Goal: Information Seeking & Learning: Find contact information

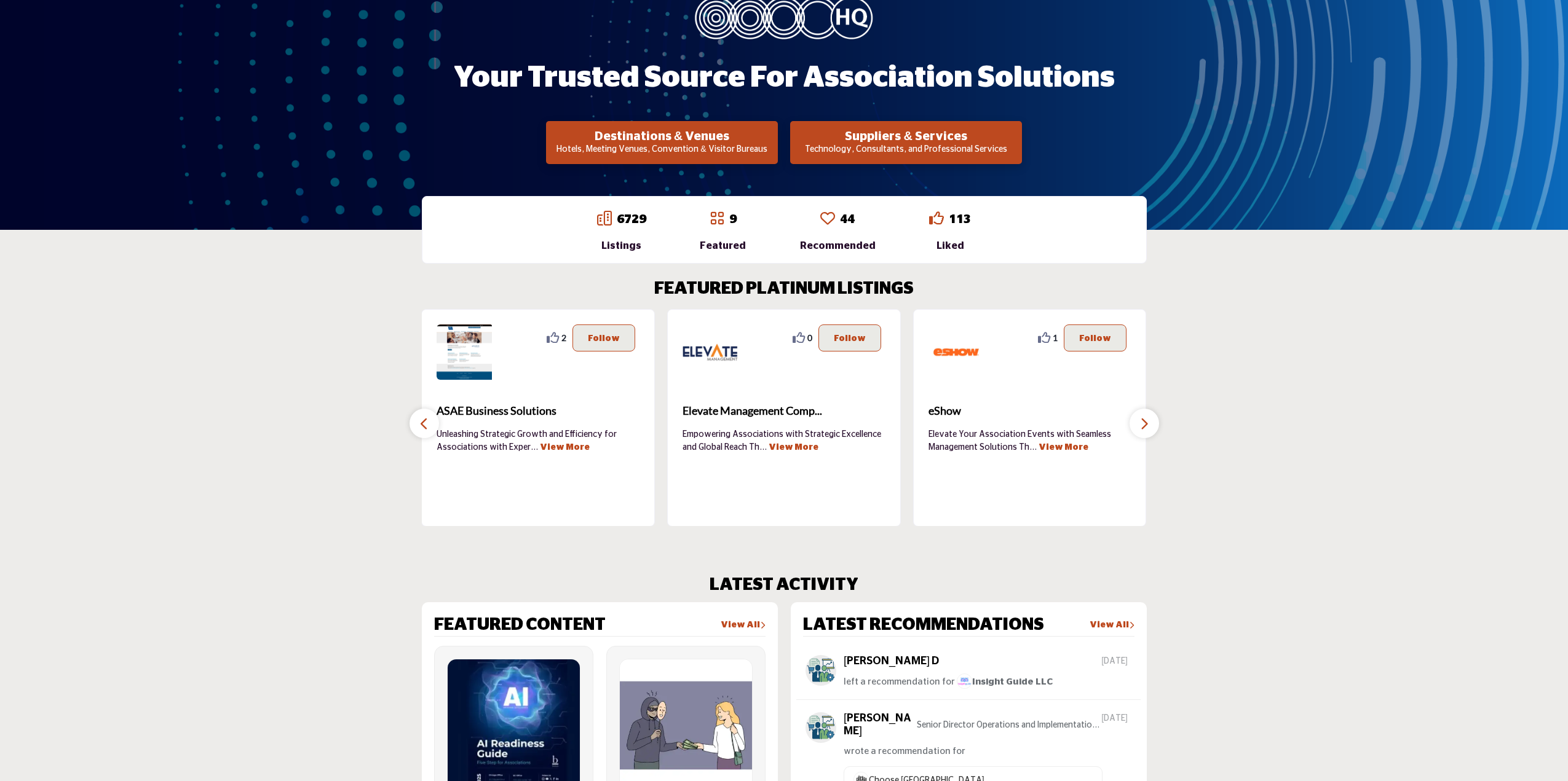
scroll to position [184, 0]
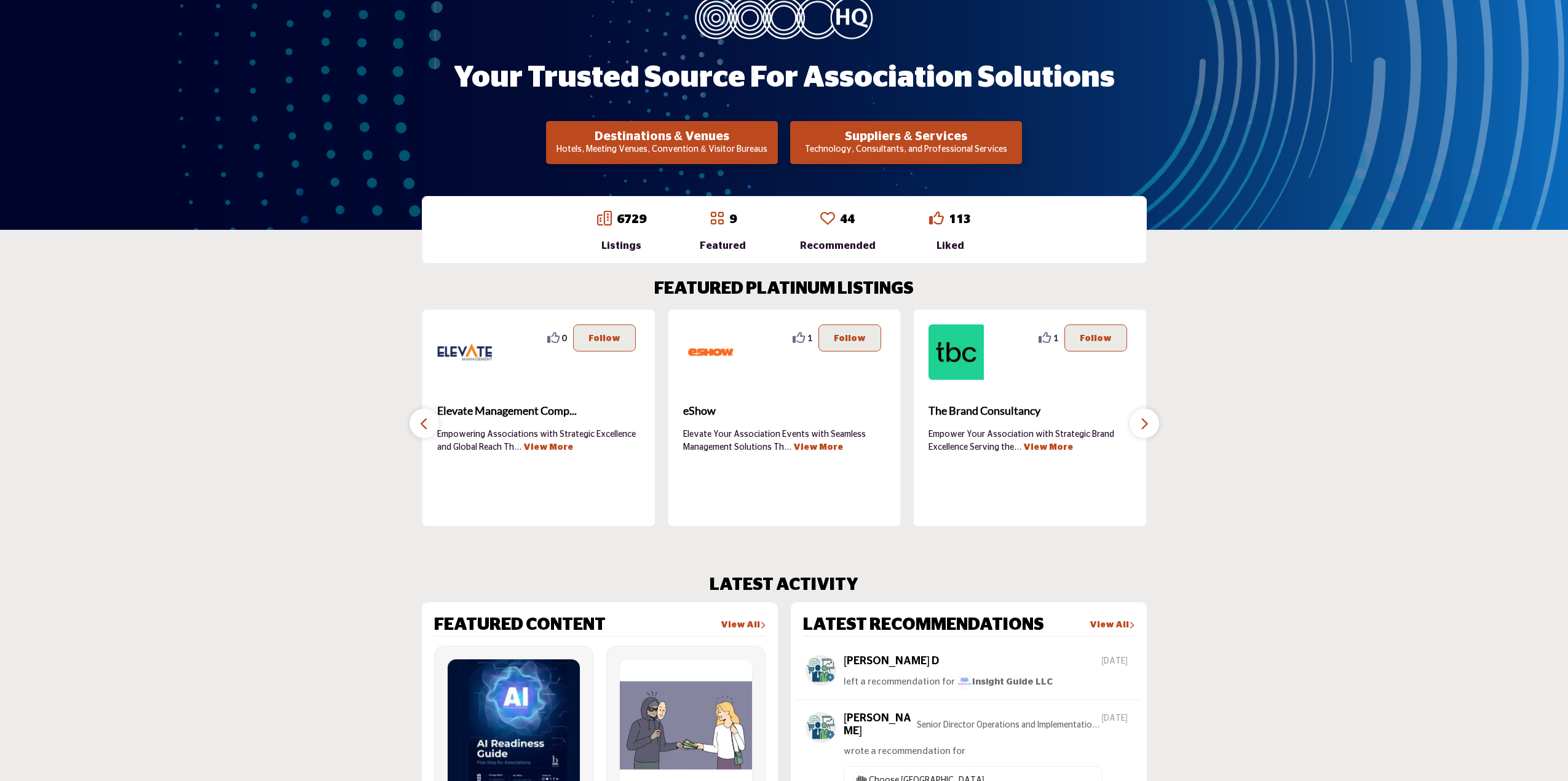
click at [775, 147] on p "Technology, Consultants, and Professional Services" at bounding box center [662, 150] width 225 height 12
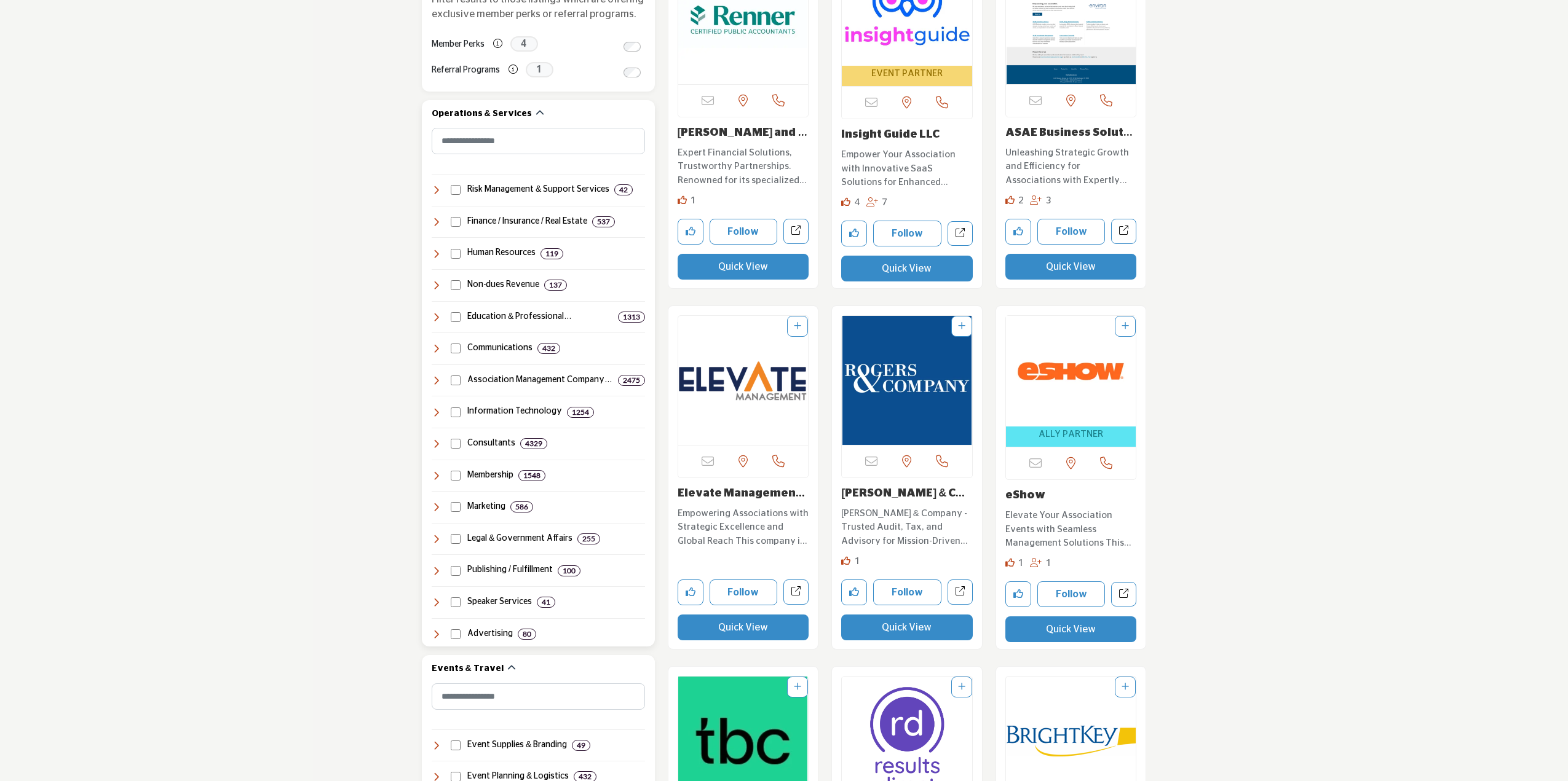
scroll to position [492, 0]
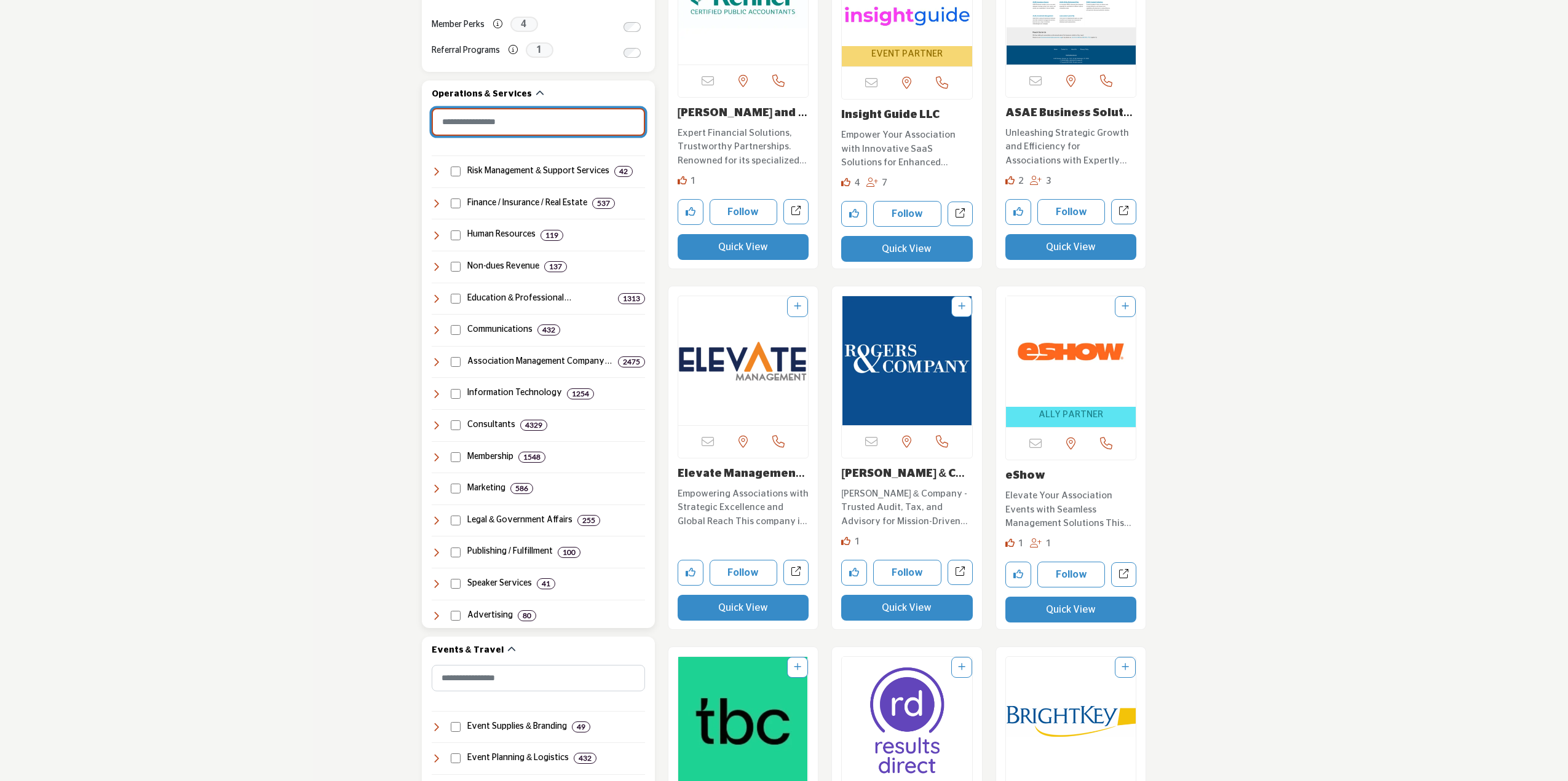
click at [542, 133] on input "Search Category" at bounding box center [538, 122] width 213 height 27
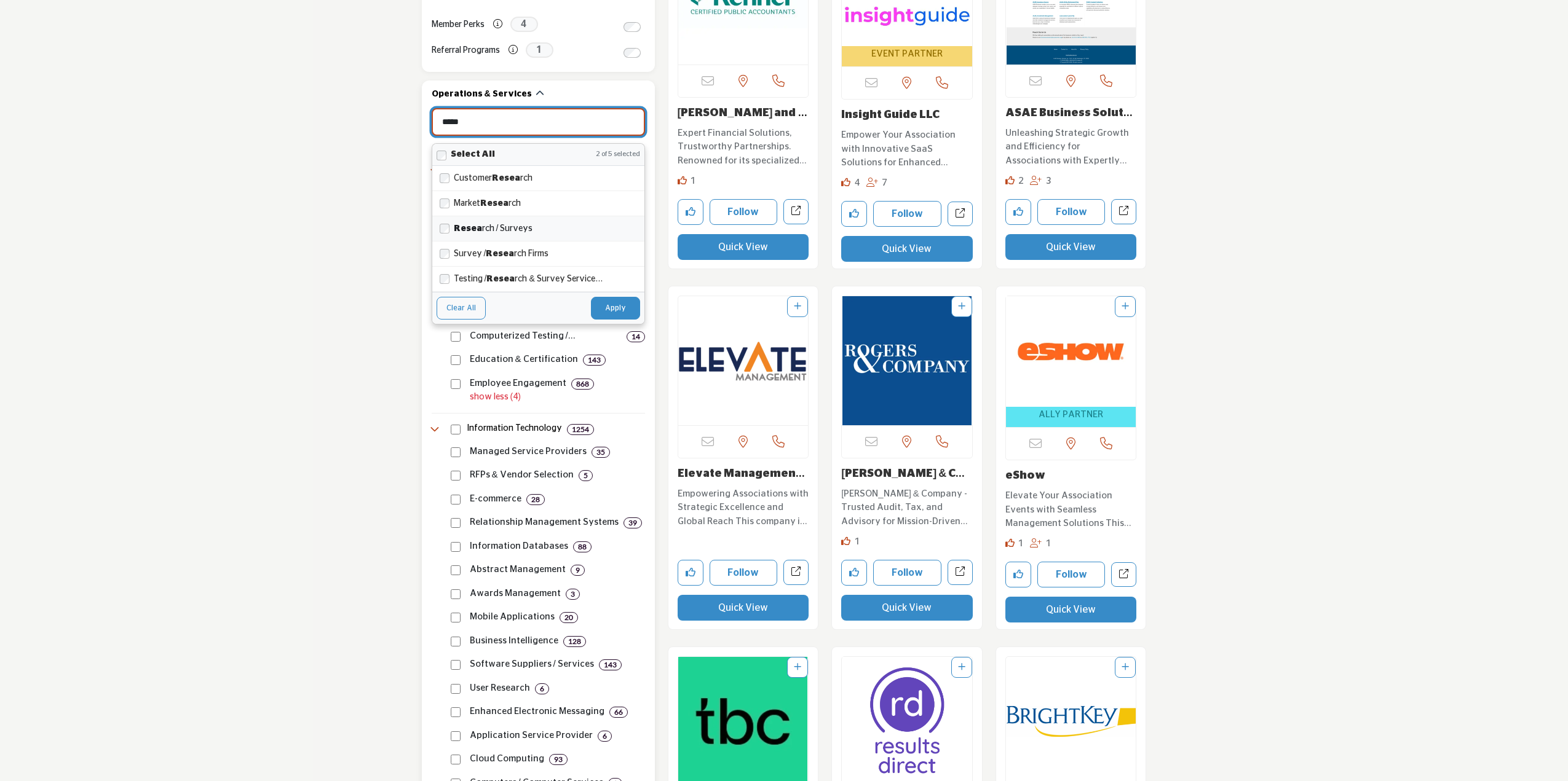
click at [438, 228] on div "Resea rch / Surveys" at bounding box center [539, 228] width 212 height 25
click at [447, 287] on div "Testing / Resea rch & Survey Service..." at bounding box center [539, 279] width 212 height 25
click at [600, 312] on button "Apply" at bounding box center [615, 308] width 49 height 22
type input "*****"
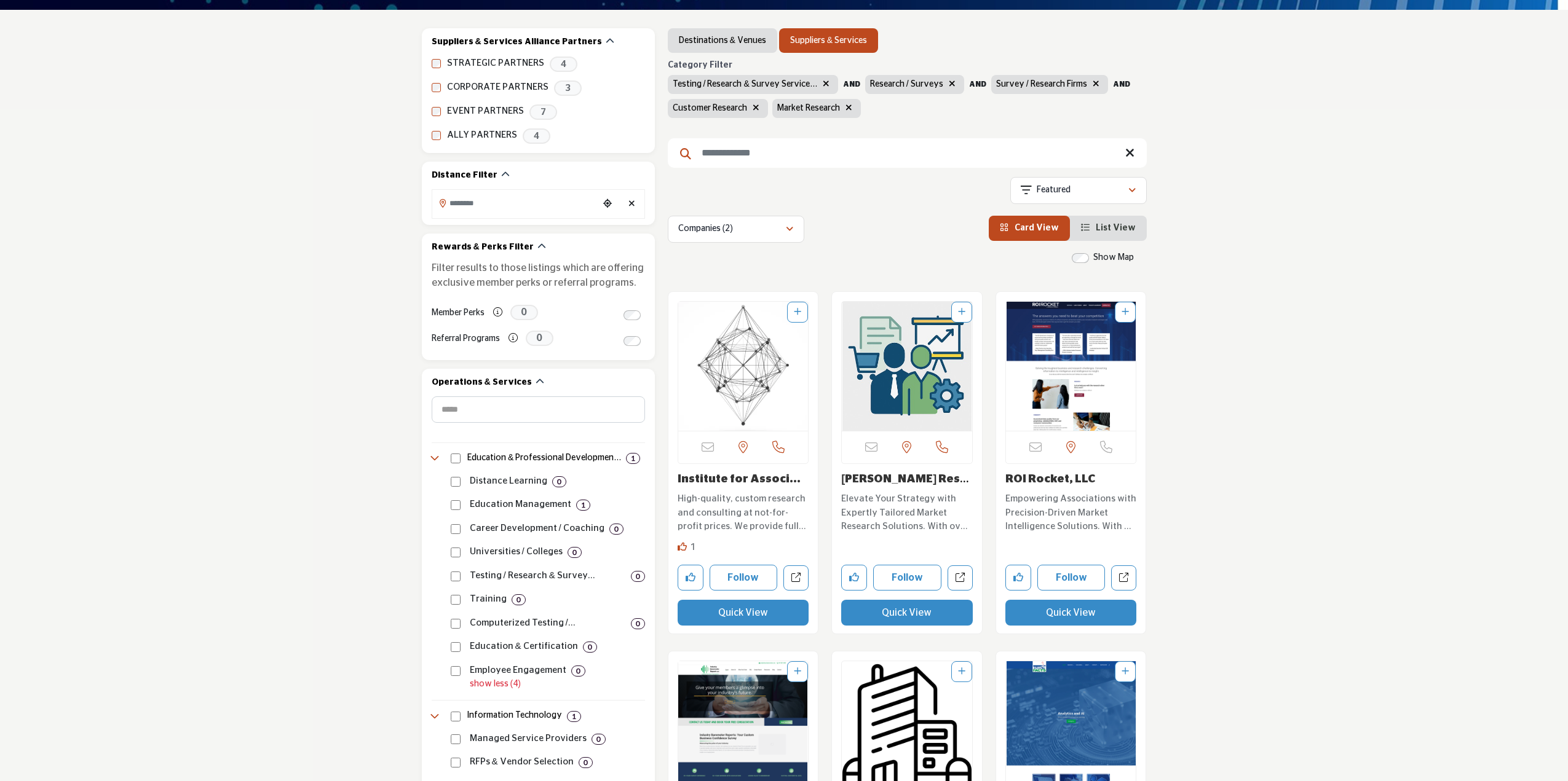
scroll to position [184, 0]
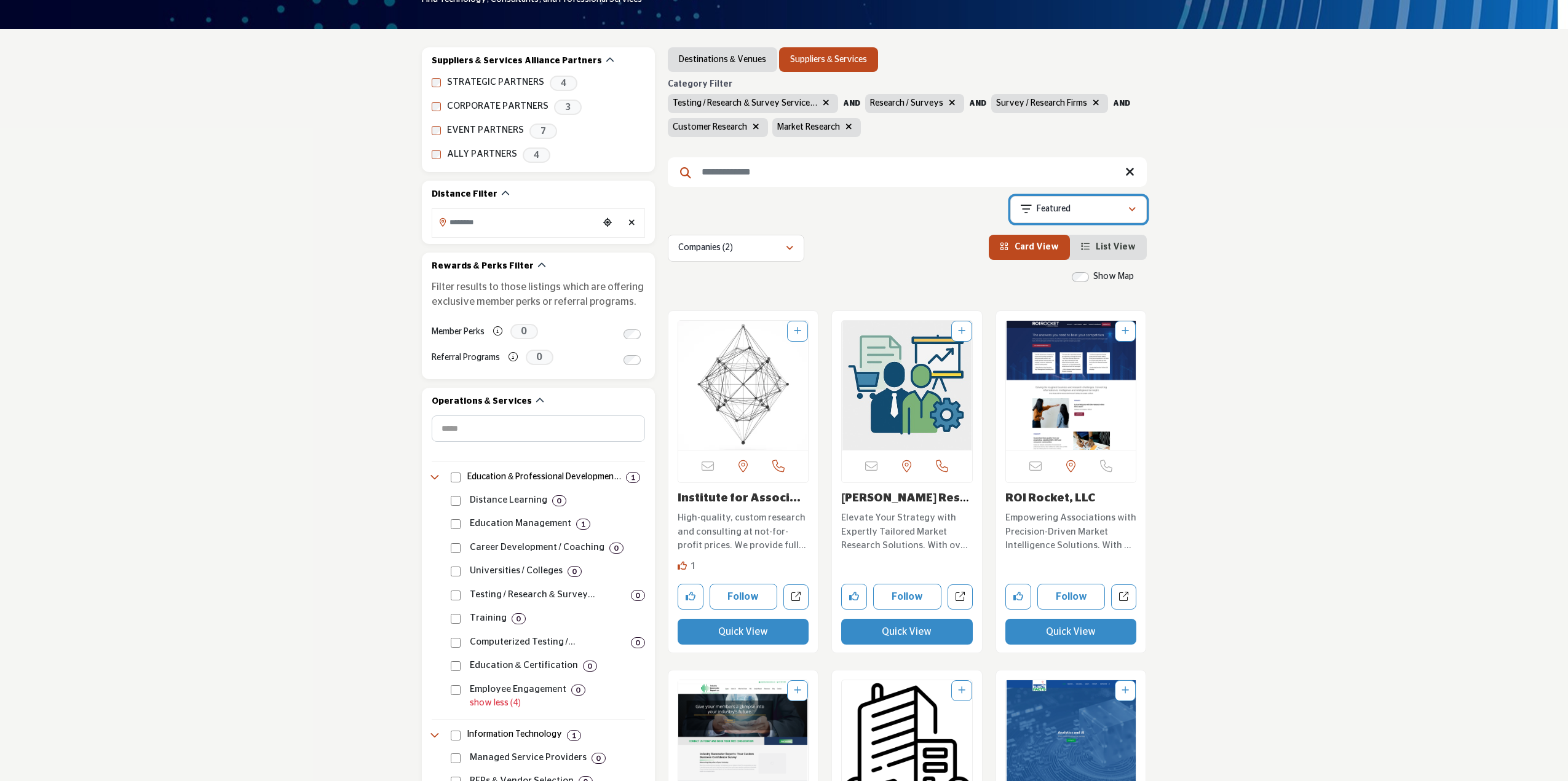
click at [1111, 209] on div "Featured" at bounding box center [1074, 209] width 107 height 14
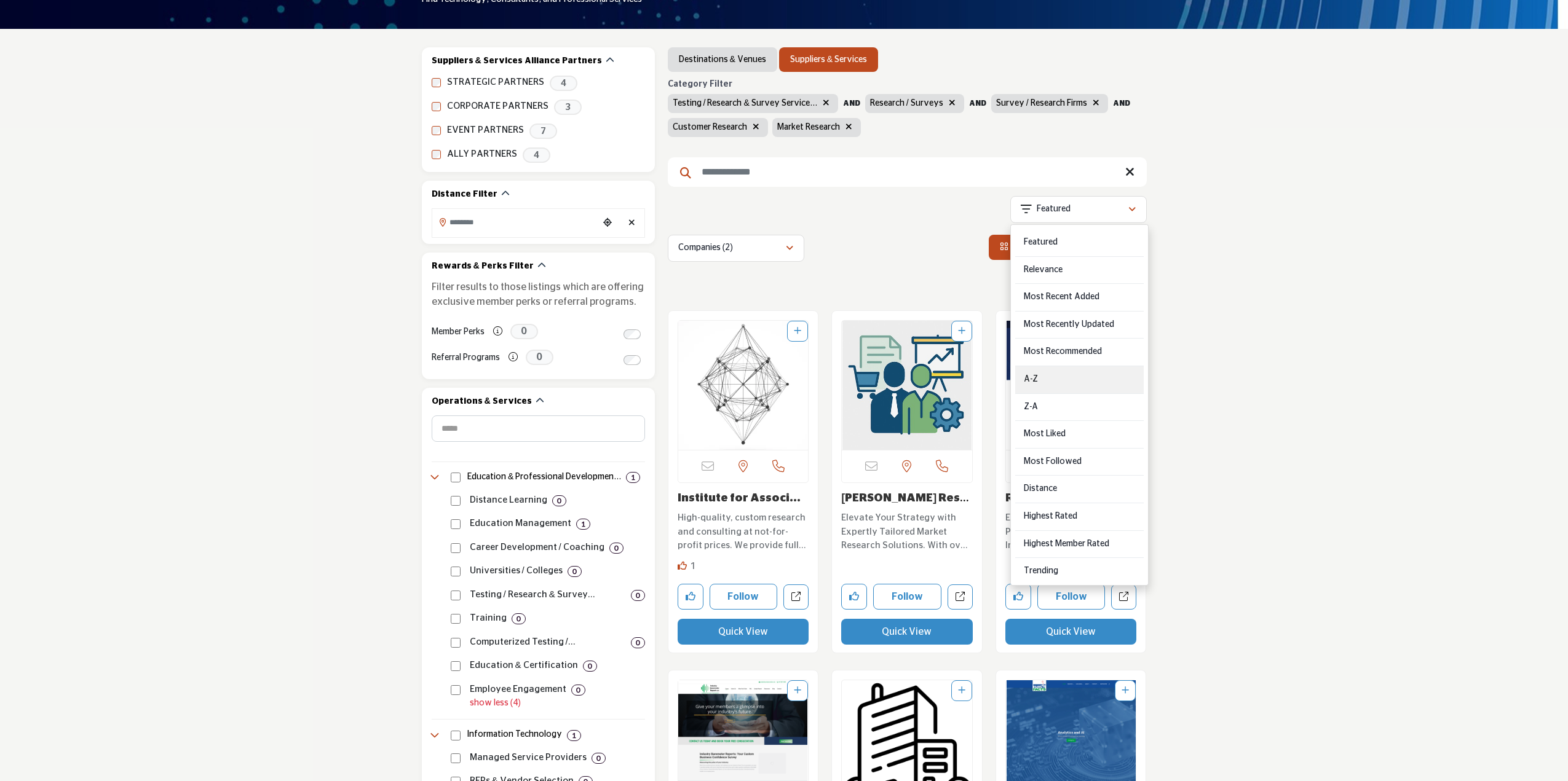
click at [1081, 372] on div "A-Z" at bounding box center [1079, 380] width 128 height 27
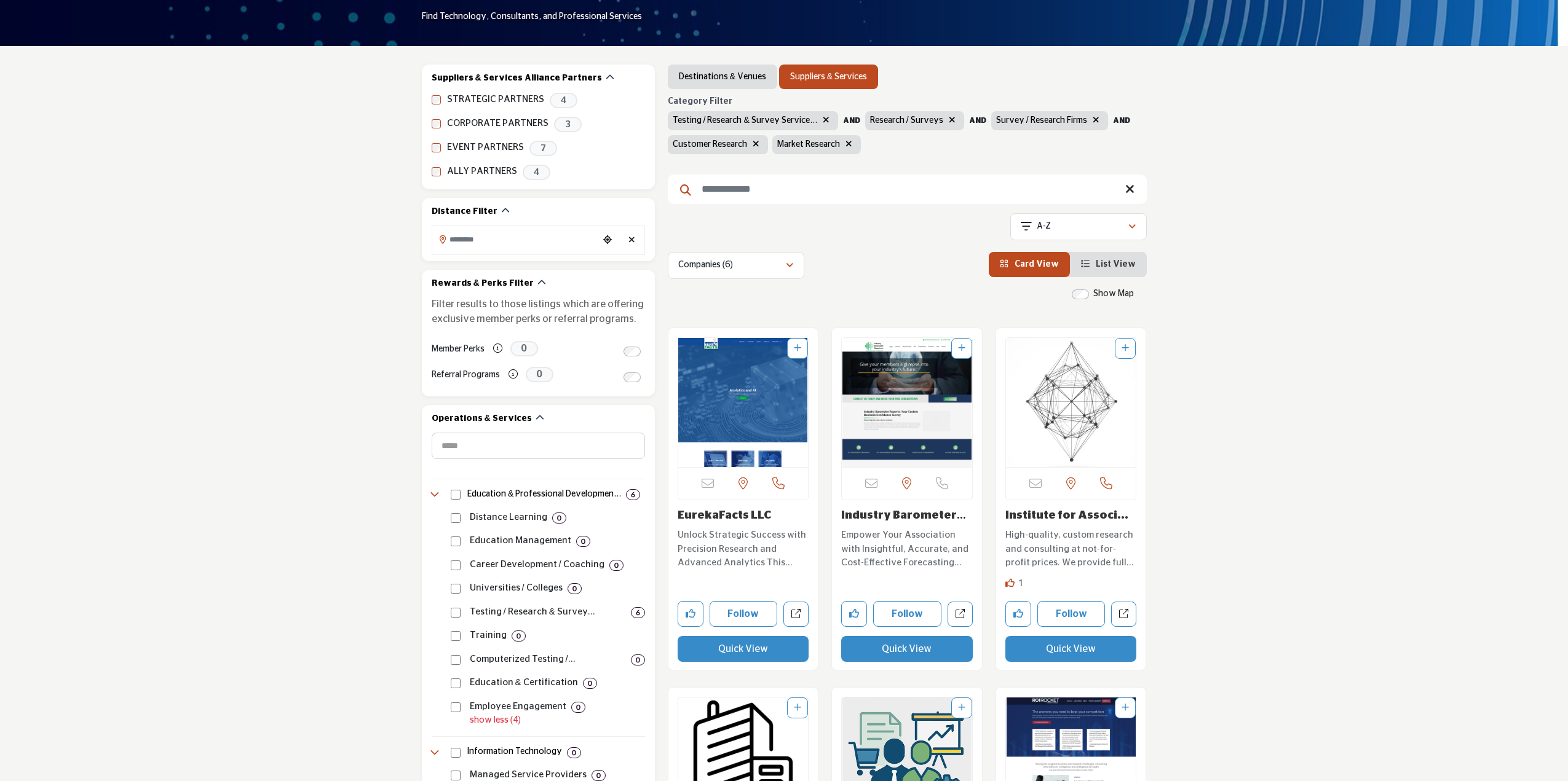
scroll to position [123, 0]
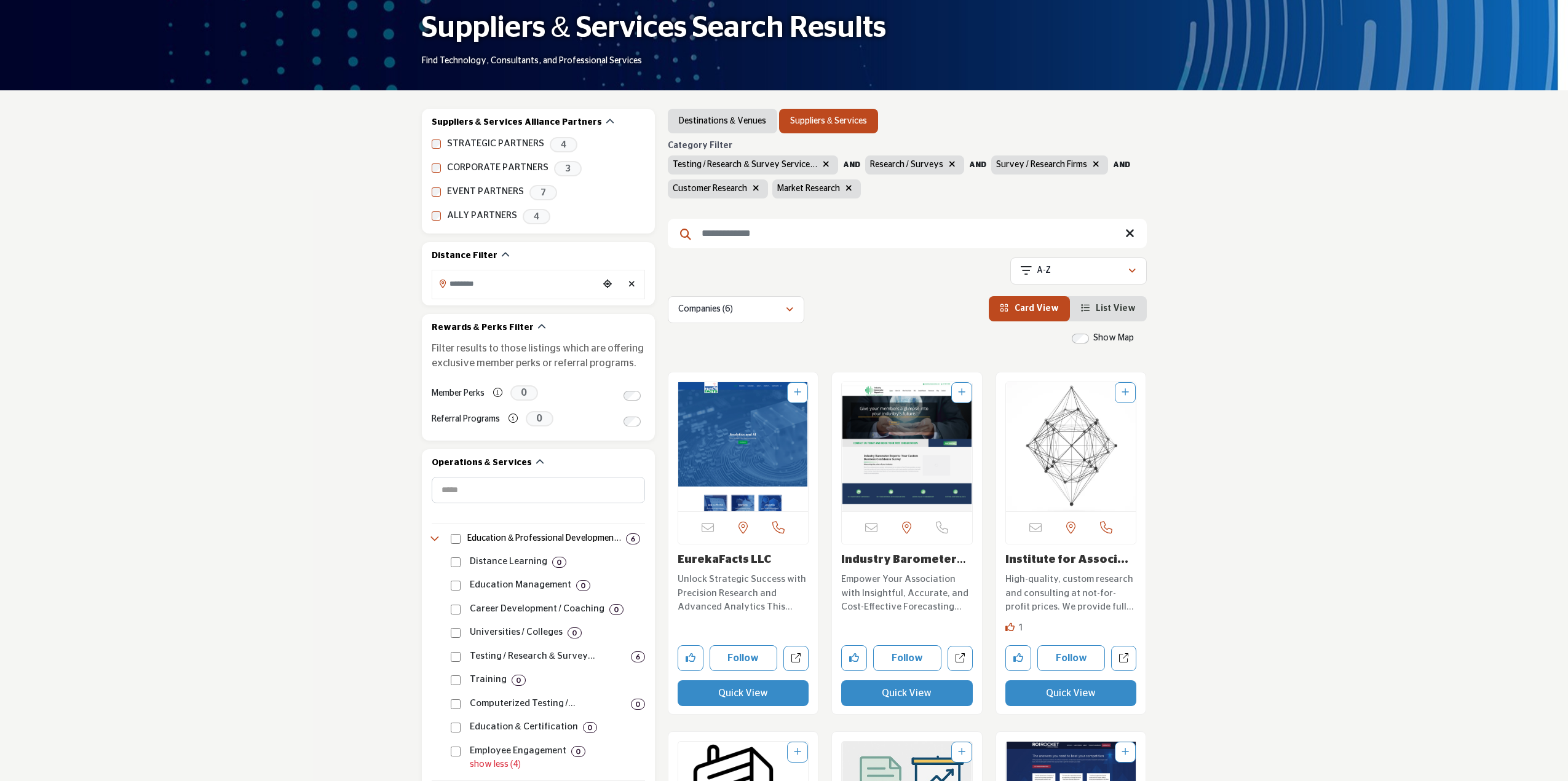
click at [847, 163] on b "AND" at bounding box center [851, 165] width 17 height 8
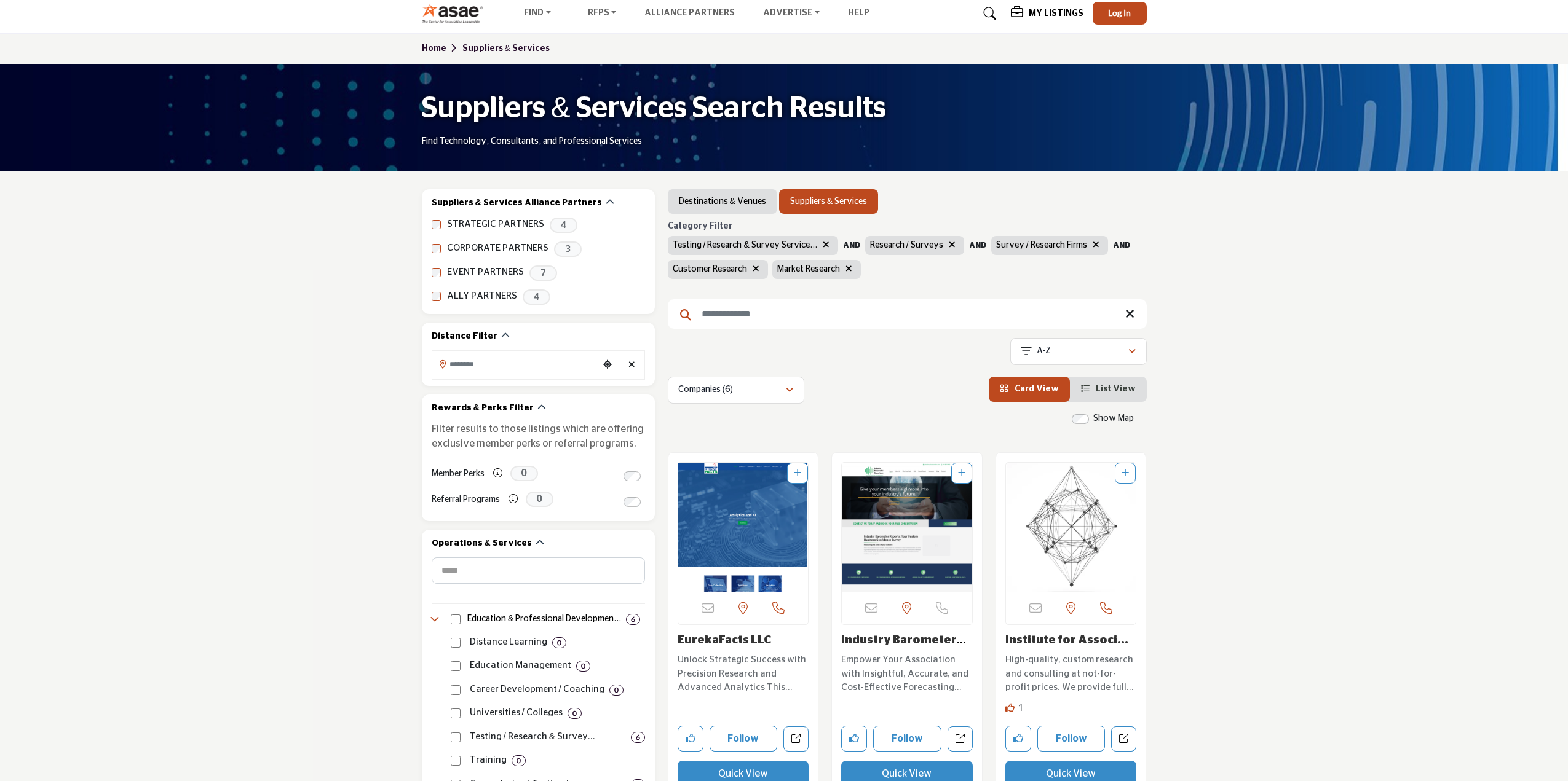
scroll to position [61, 0]
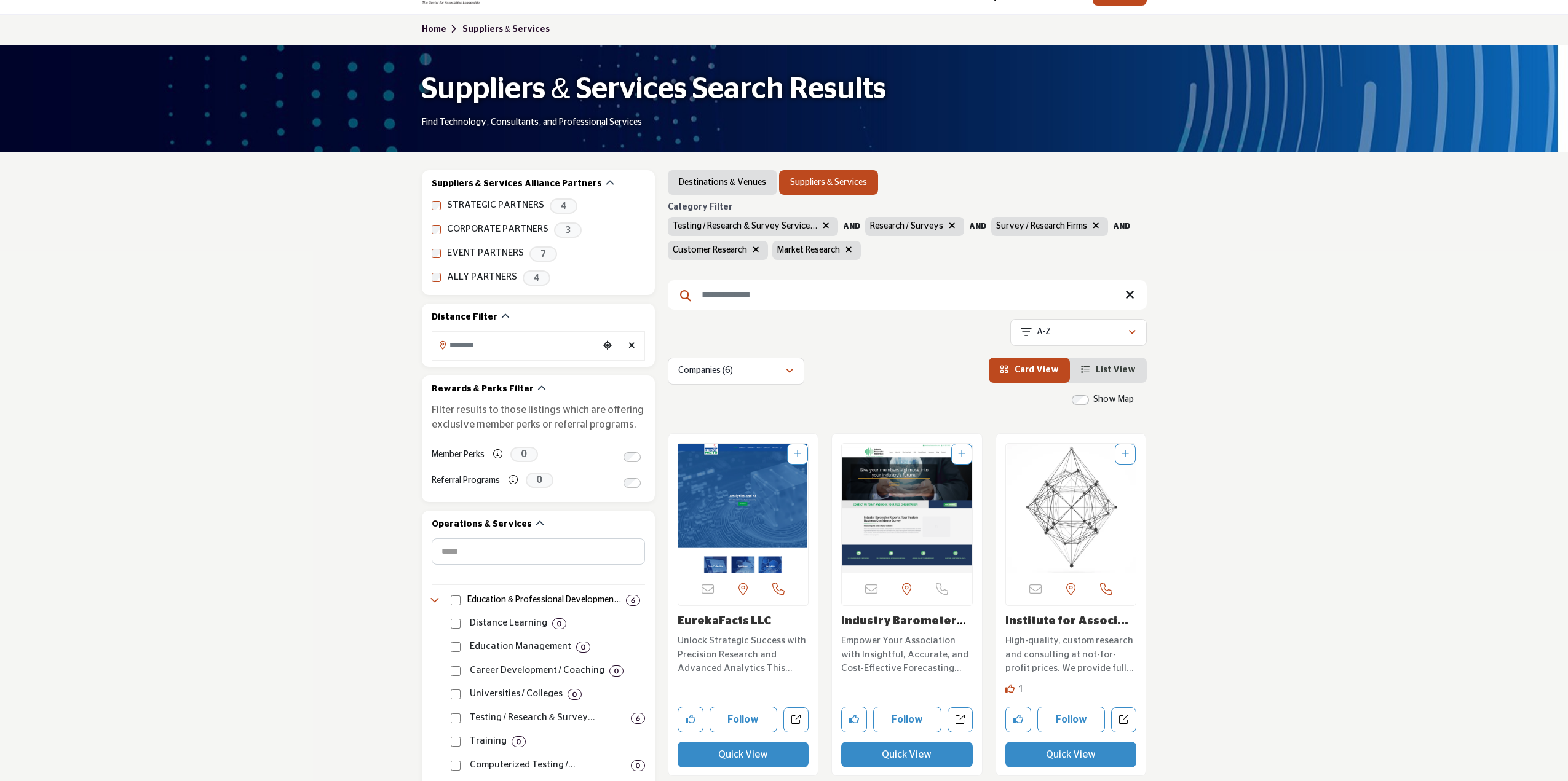
click at [1107, 369] on span "List View" at bounding box center [1116, 369] width 40 height 8
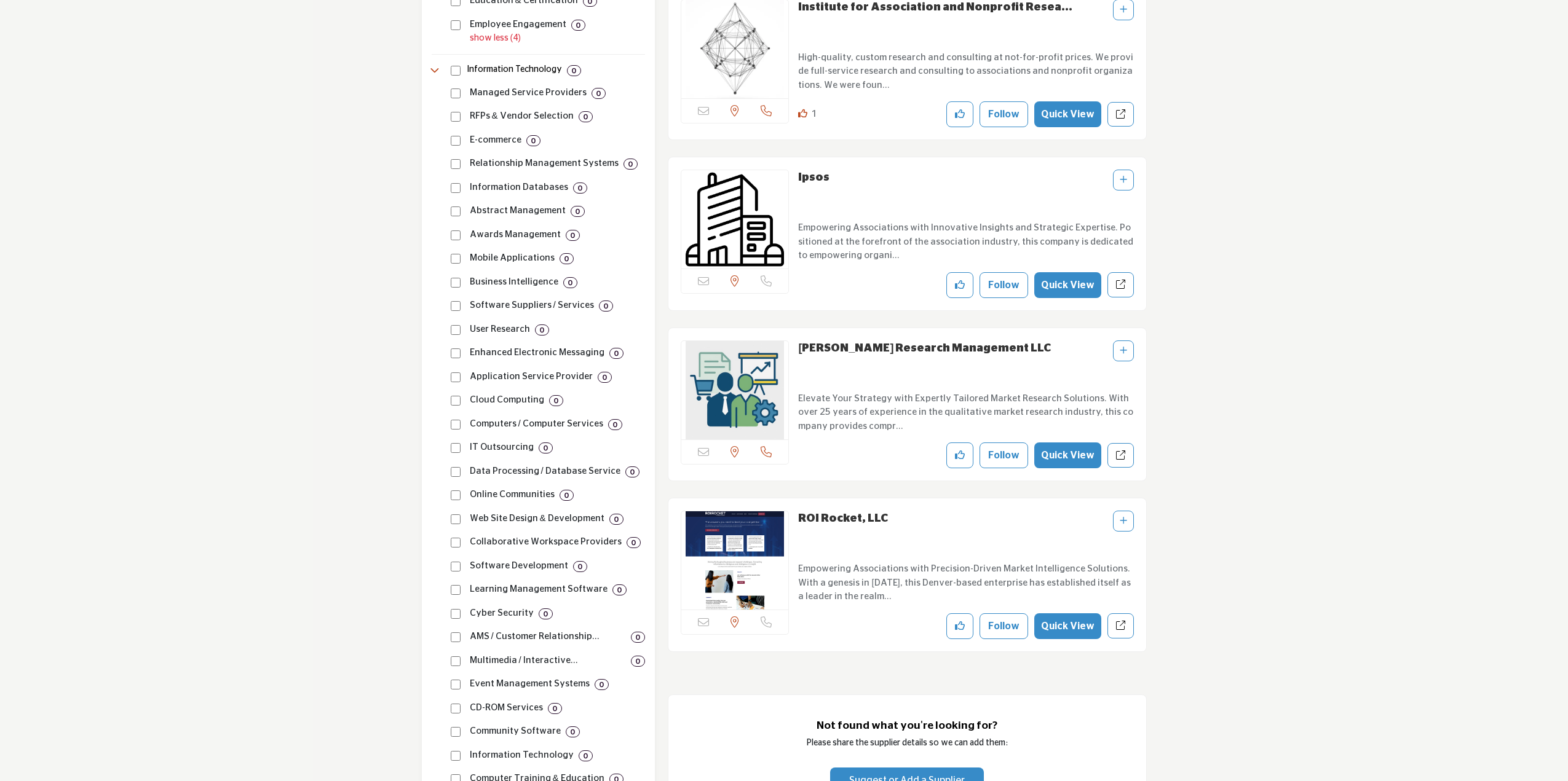
scroll to position [799, 0]
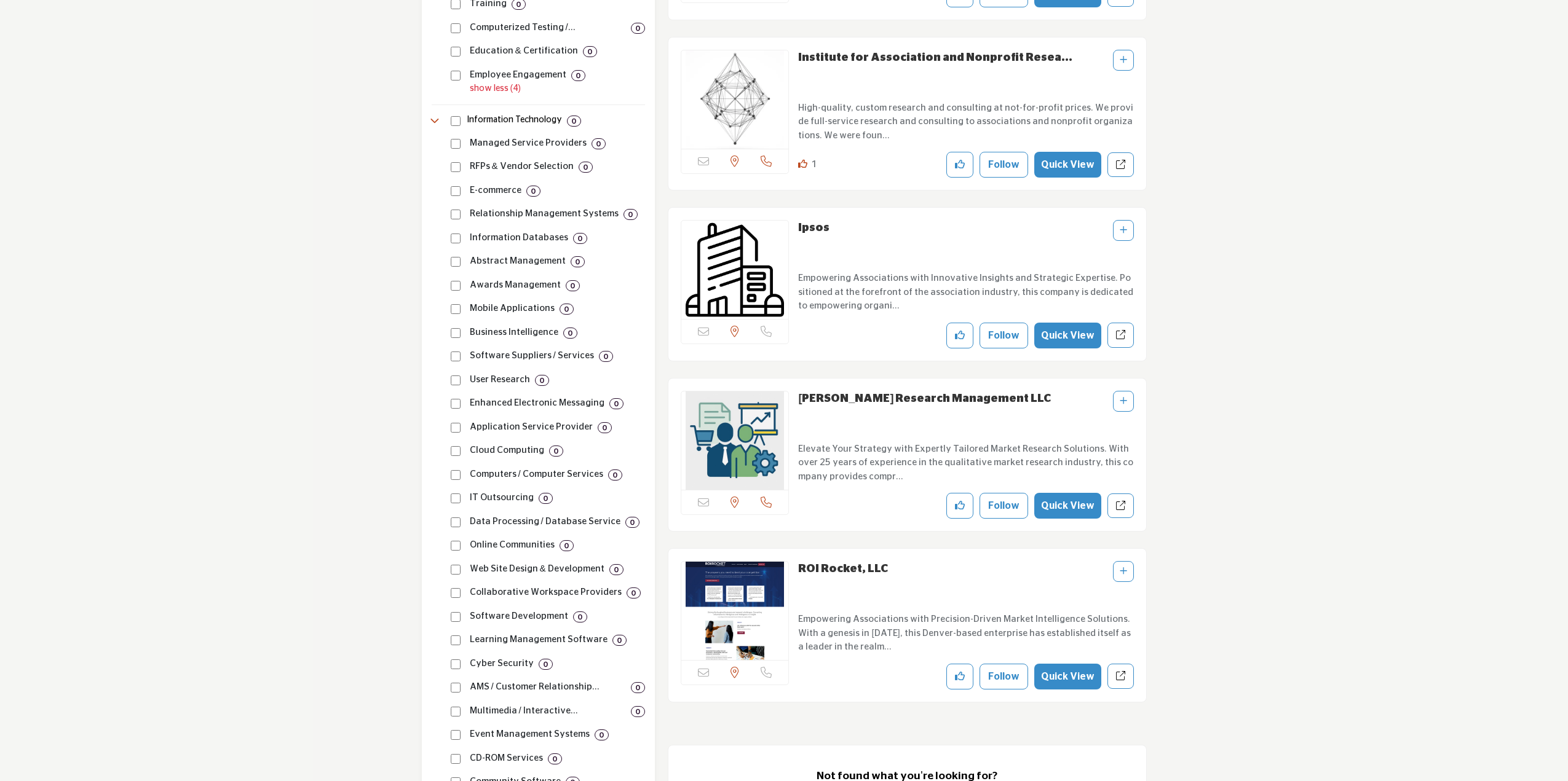
click at [1130, 561] on div at bounding box center [1123, 572] width 21 height 21
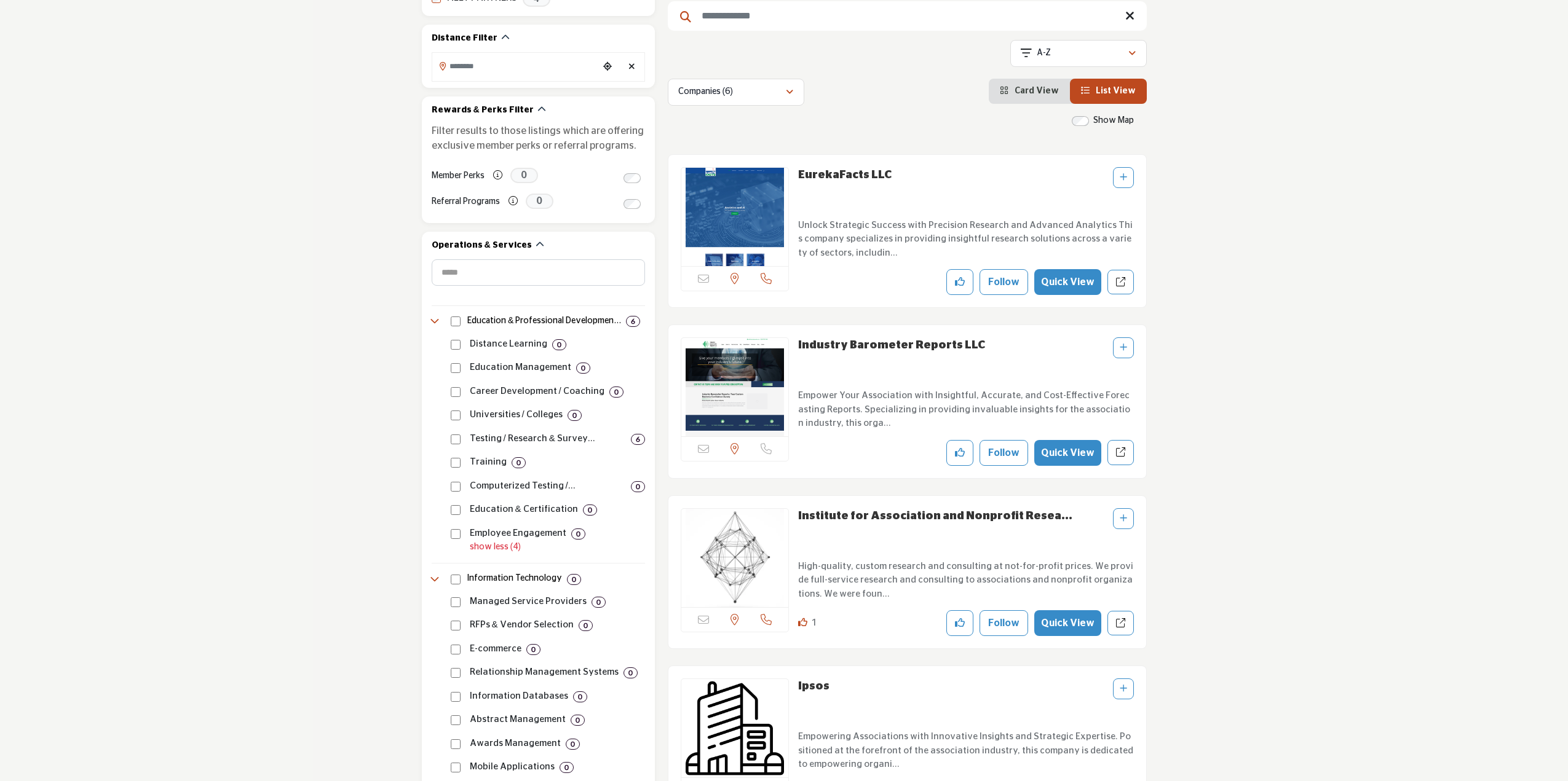
scroll to position [307, 0]
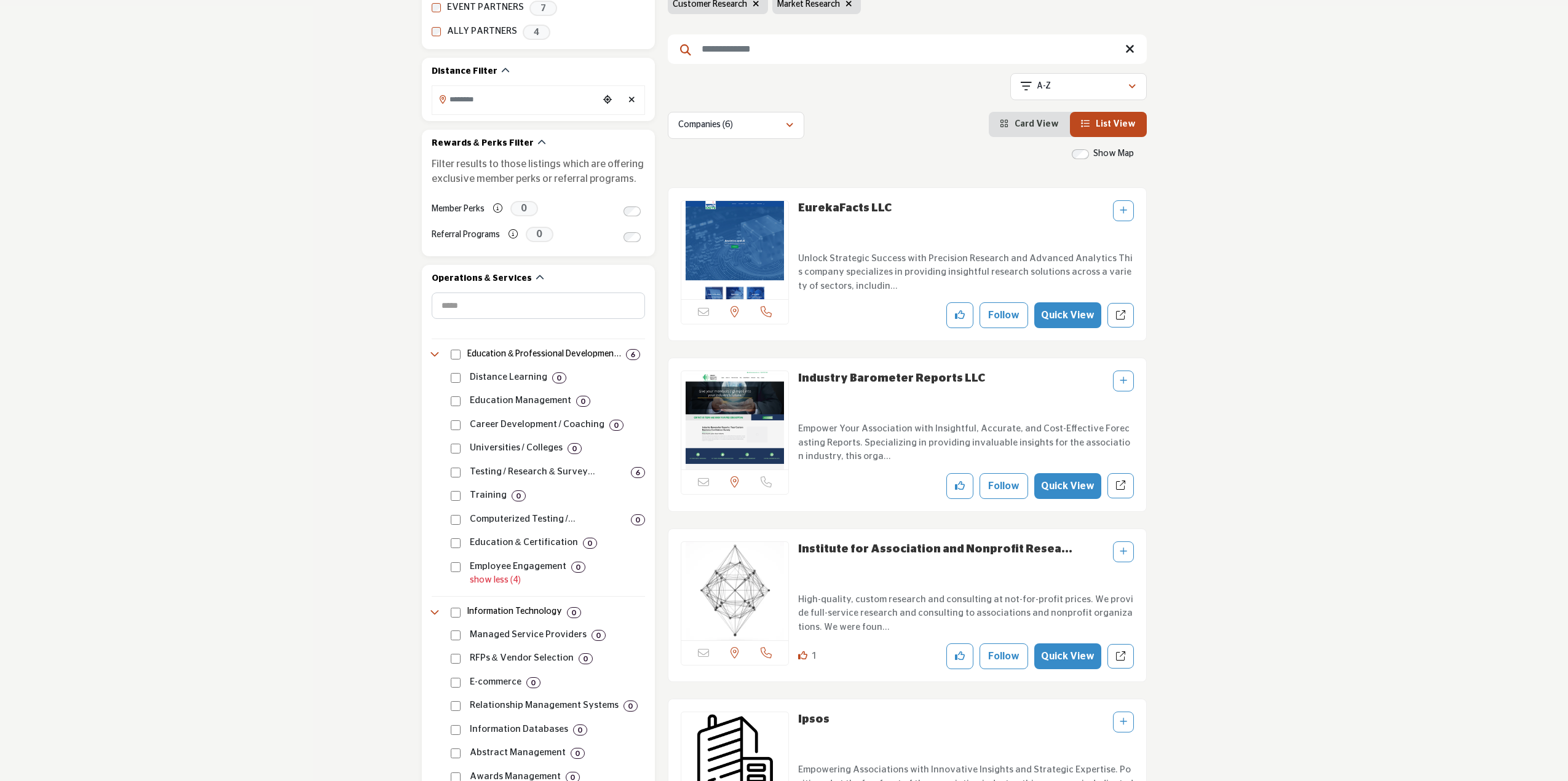
click at [1120, 212] on icon "Add To List" at bounding box center [1123, 210] width 8 height 8
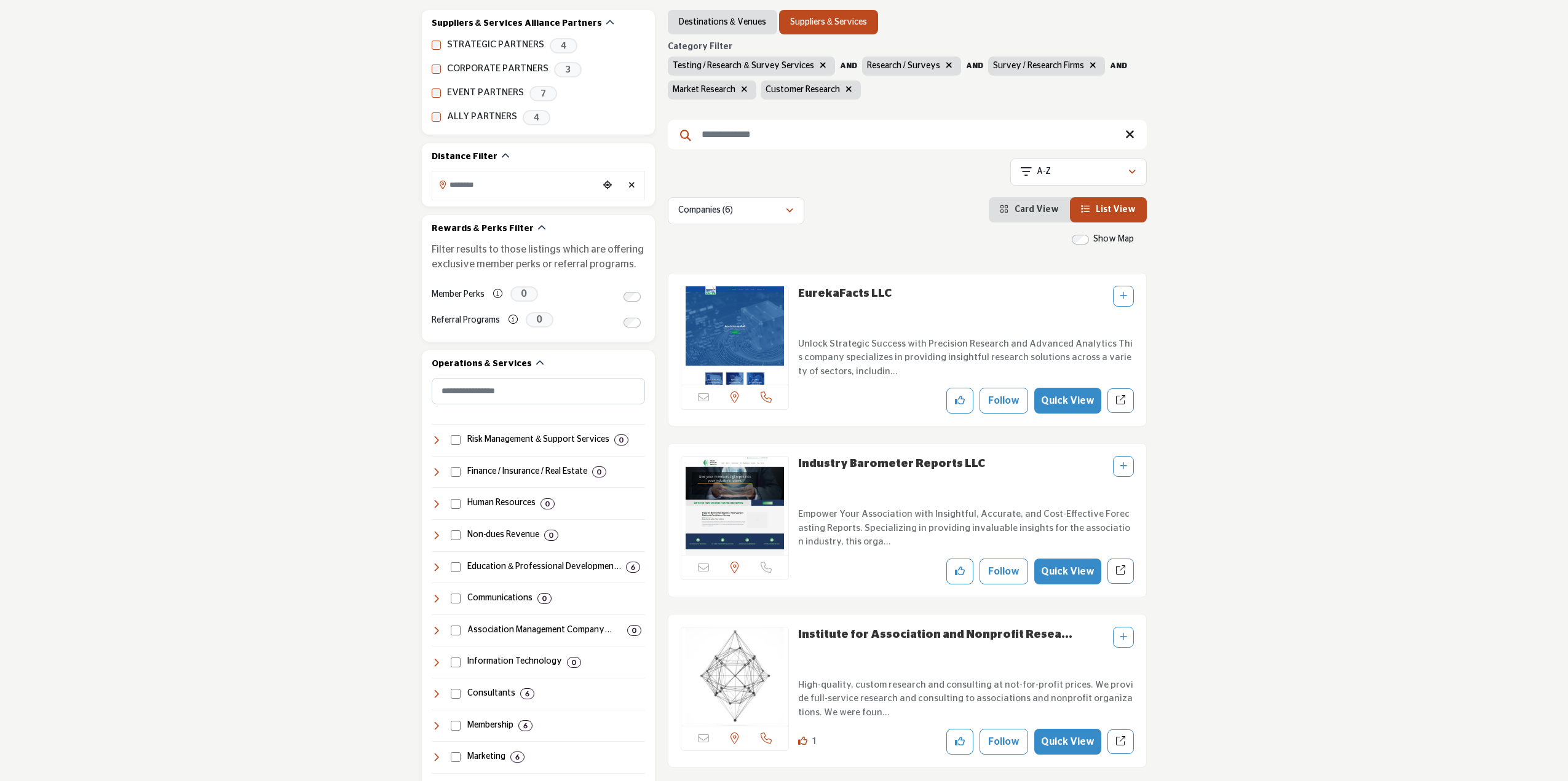
scroll to position [123, 0]
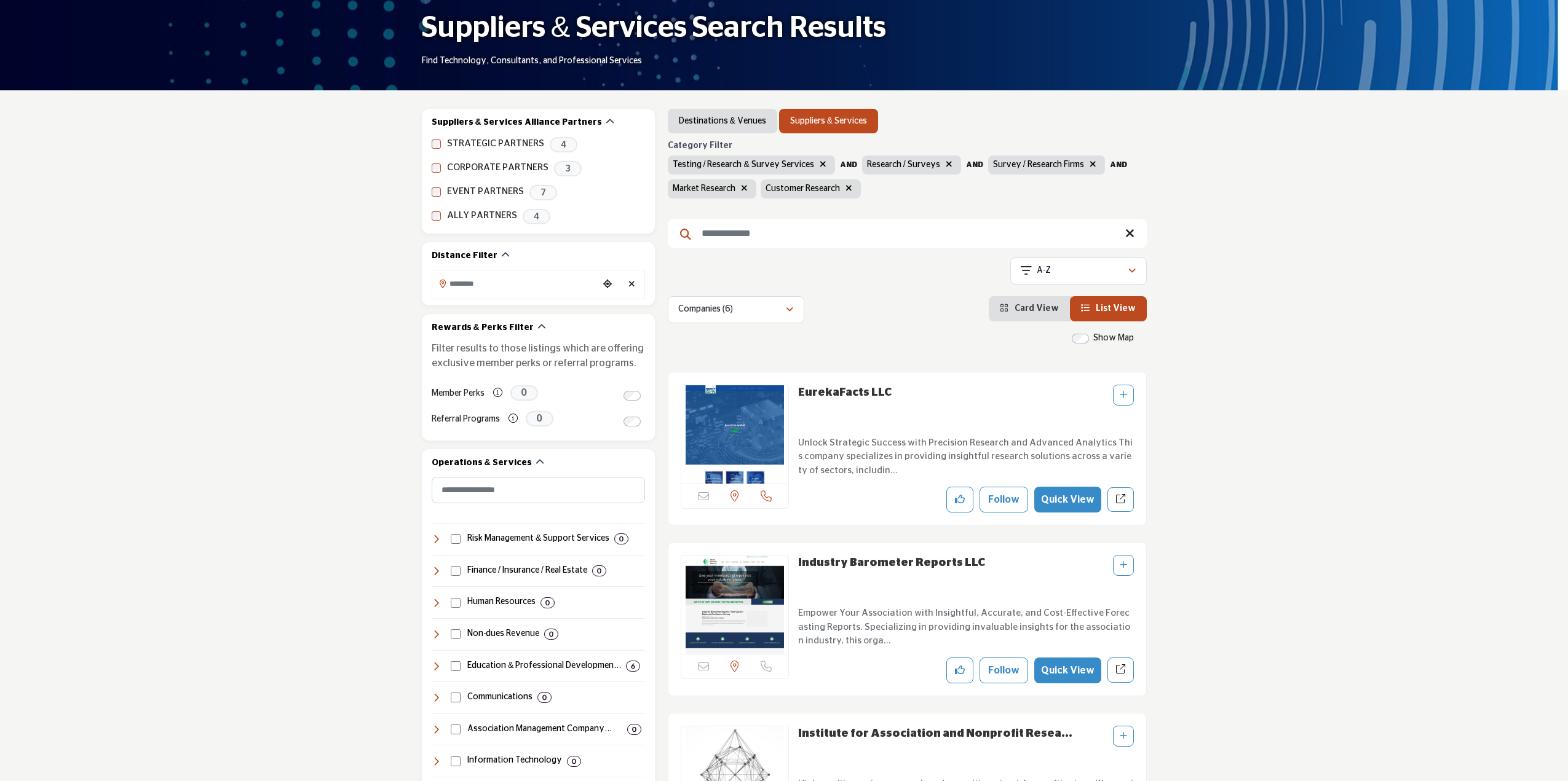
click at [827, 390] on link "EurekaFacts LLC" at bounding box center [844, 393] width 93 height 11
